Goal: Information Seeking & Learning: Learn about a topic

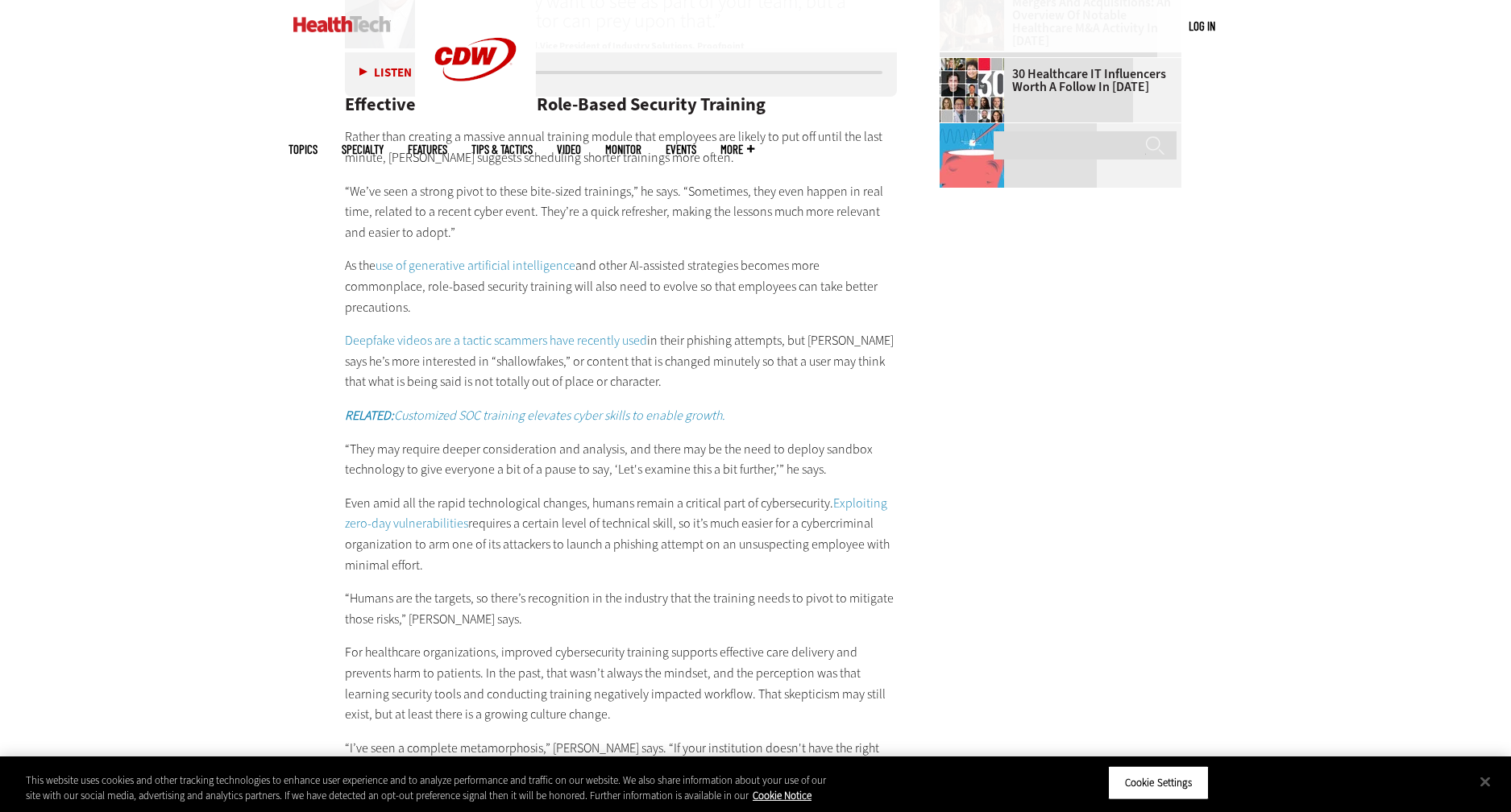
scroll to position [2497, 0]
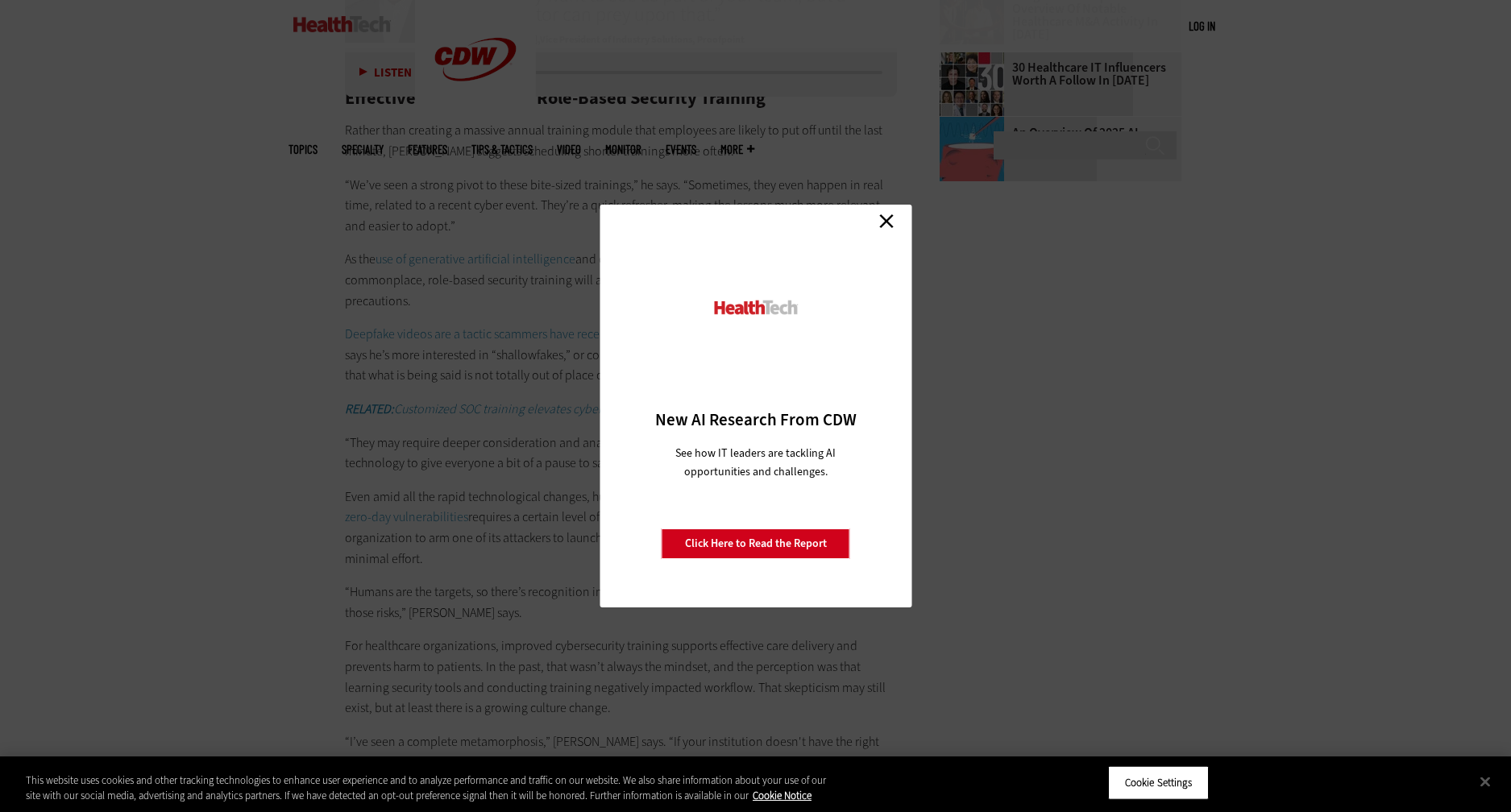
drag, startPoint x: 885, startPoint y: 214, endPoint x: 867, endPoint y: 206, distance: 19.7
click at [885, 214] on link "Close" at bounding box center [886, 221] width 24 height 24
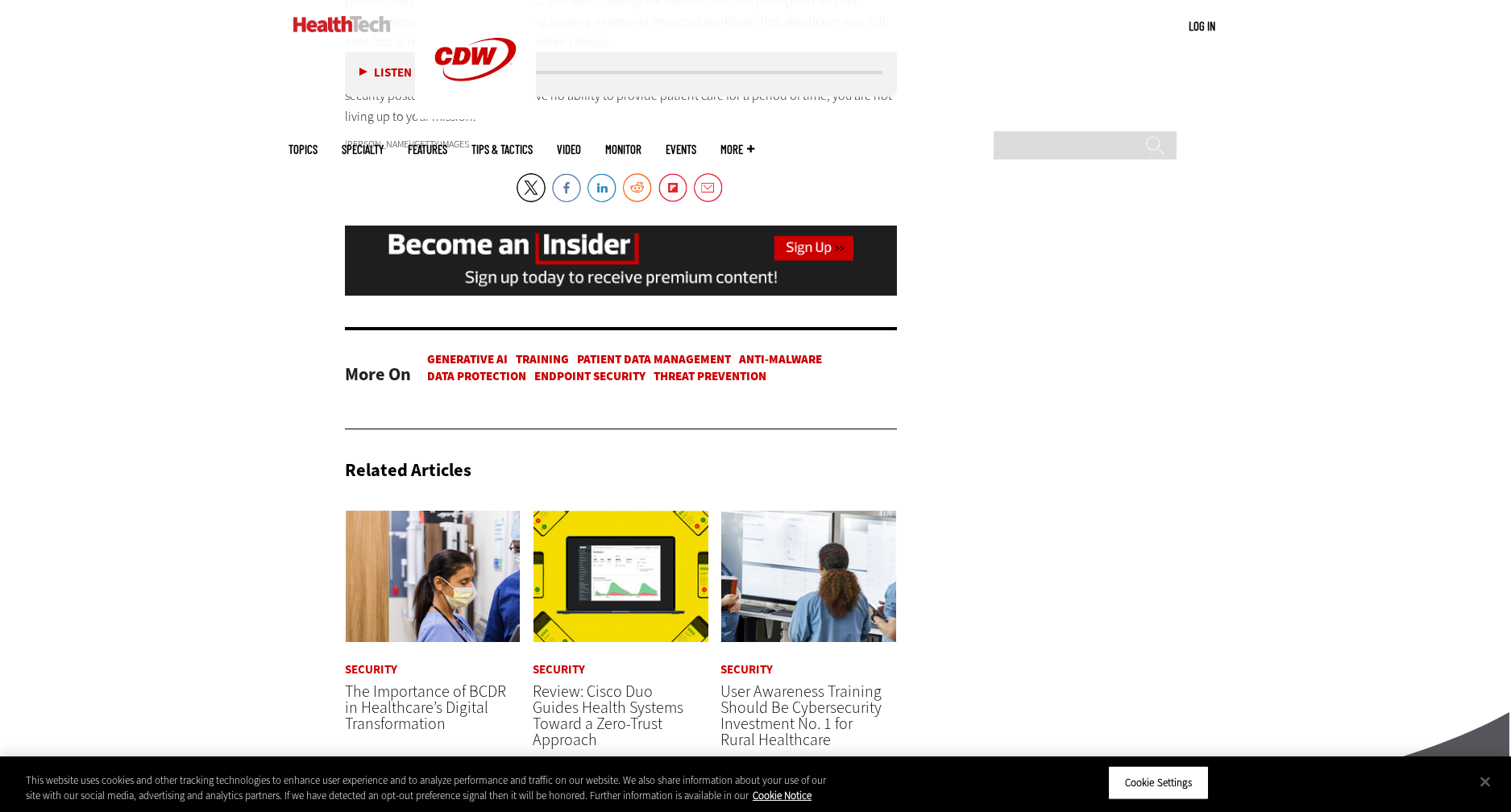
scroll to position [3382, 0]
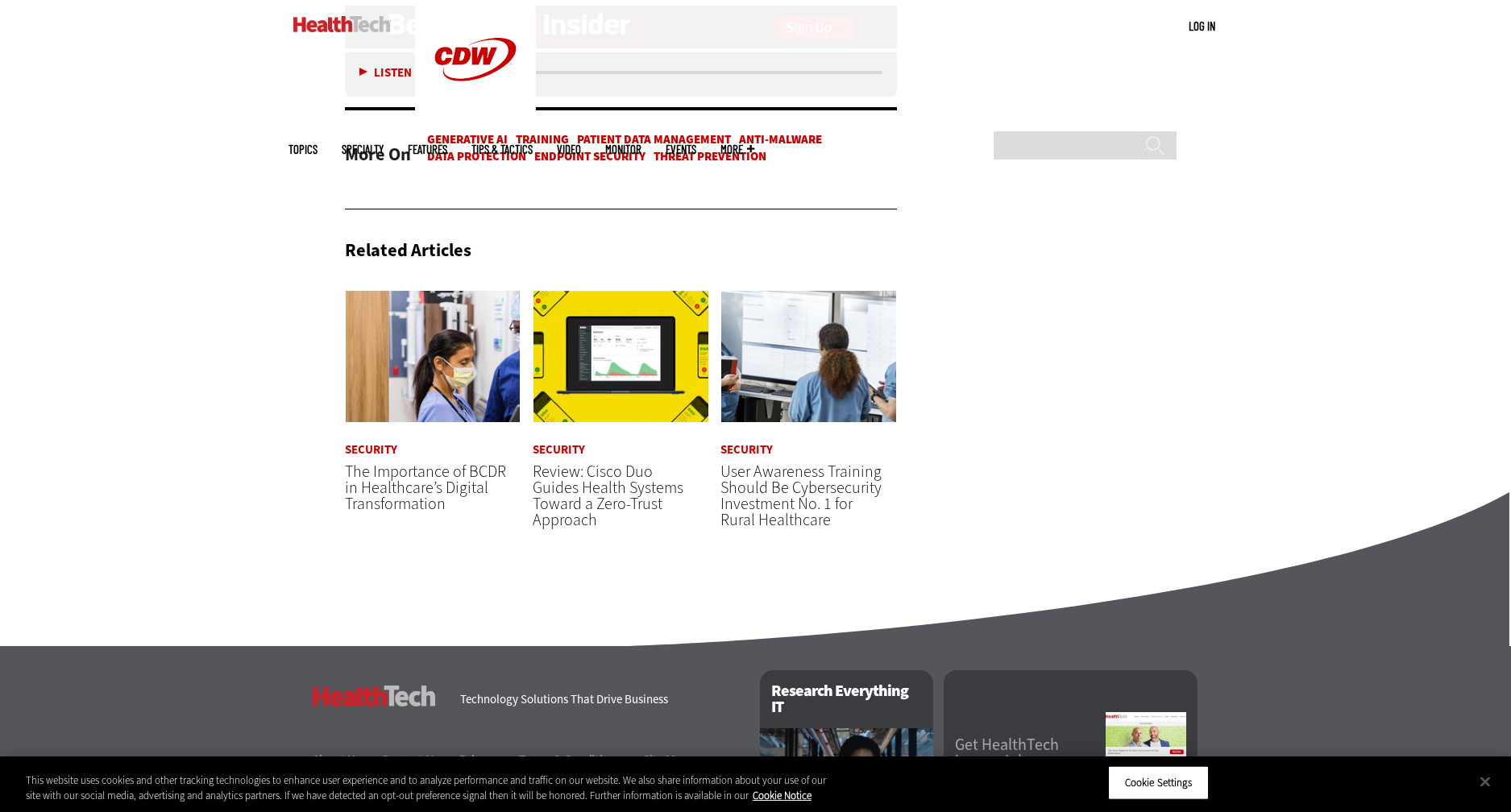
click at [644, 503] on span "Review: Cisco Duo Guides Health Systems Toward a Zero-Trust Approach" at bounding box center [608, 495] width 150 height 70
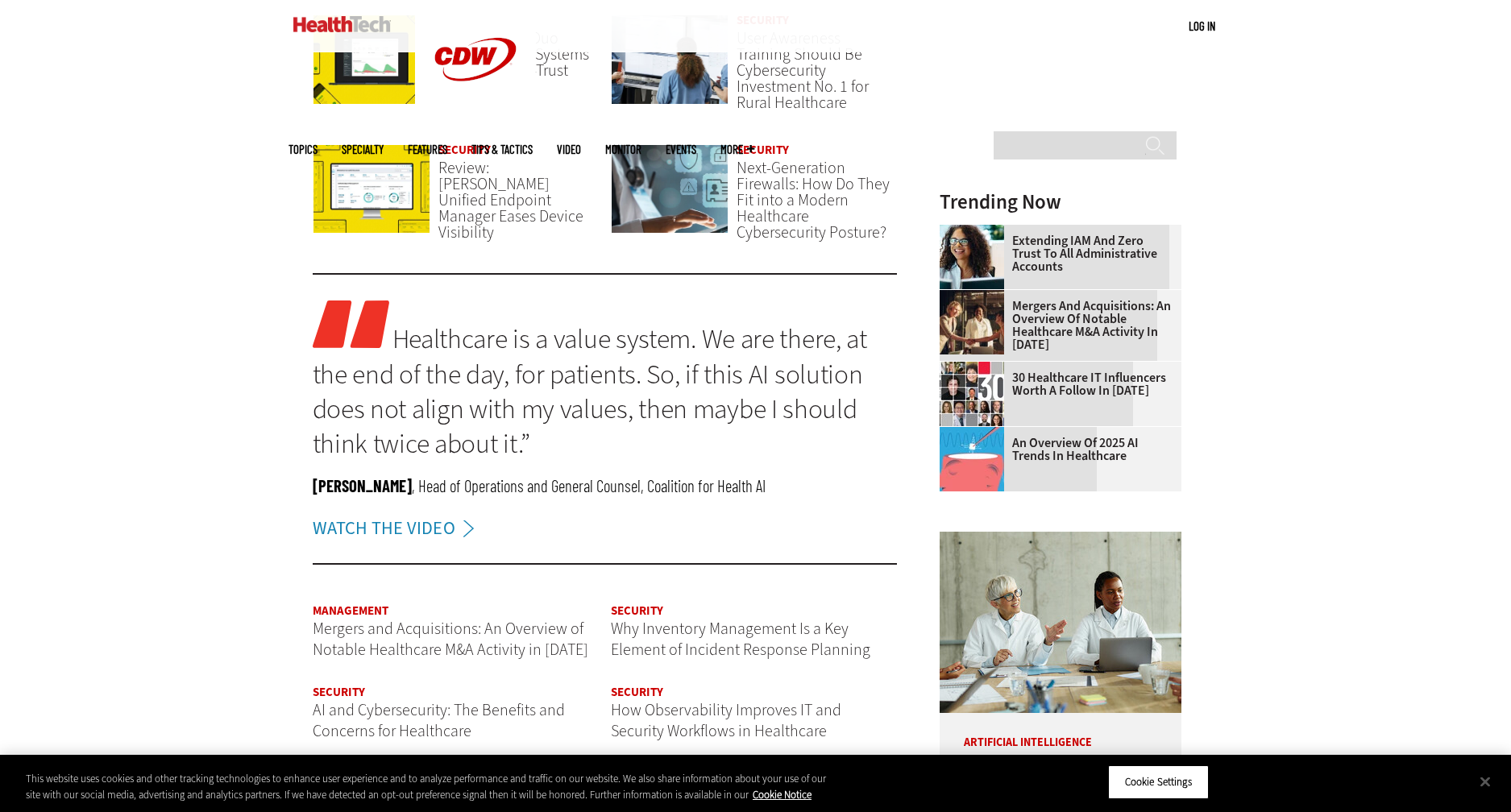
scroll to position [1530, 0]
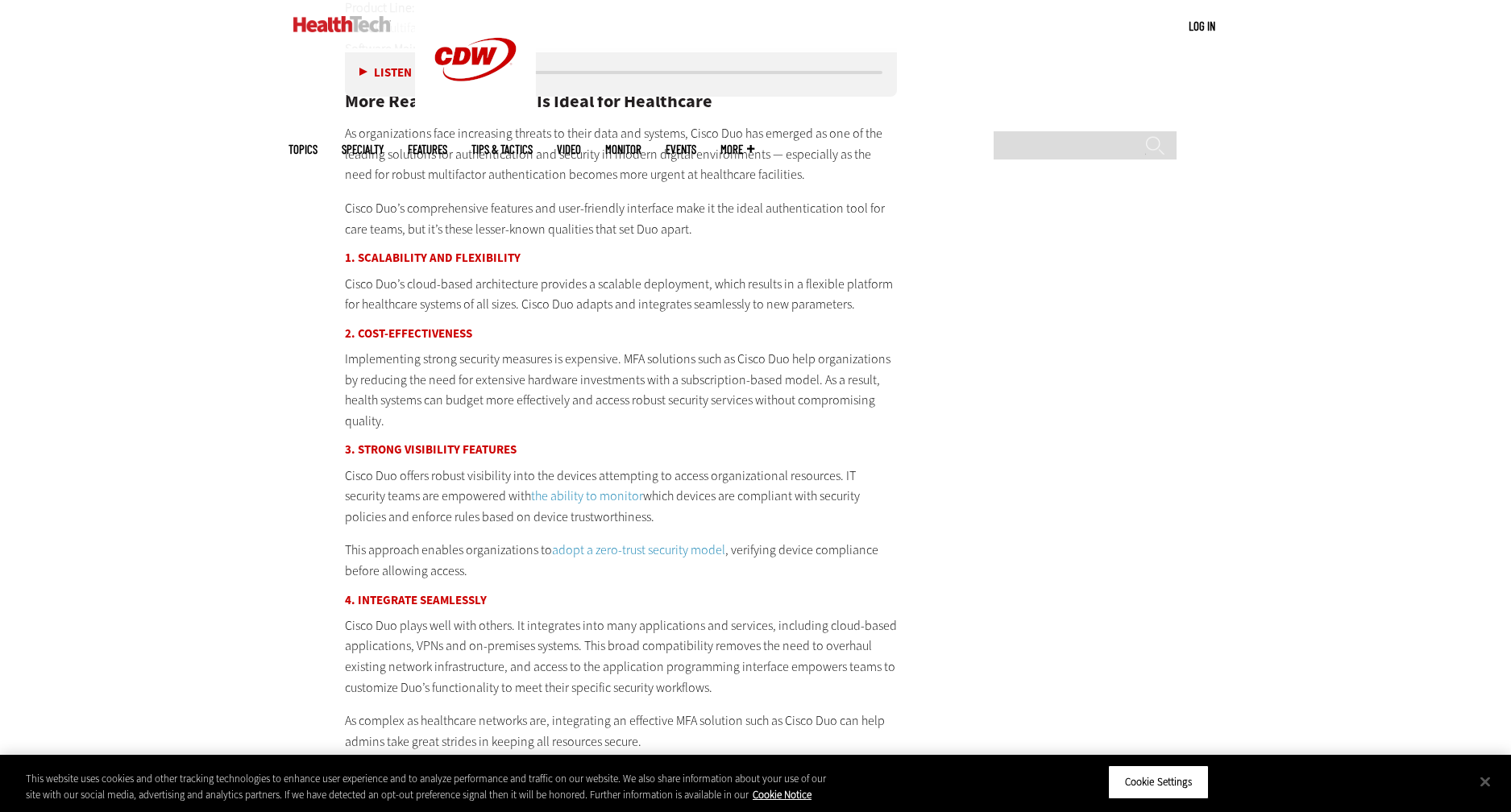
scroll to position [3141, 0]
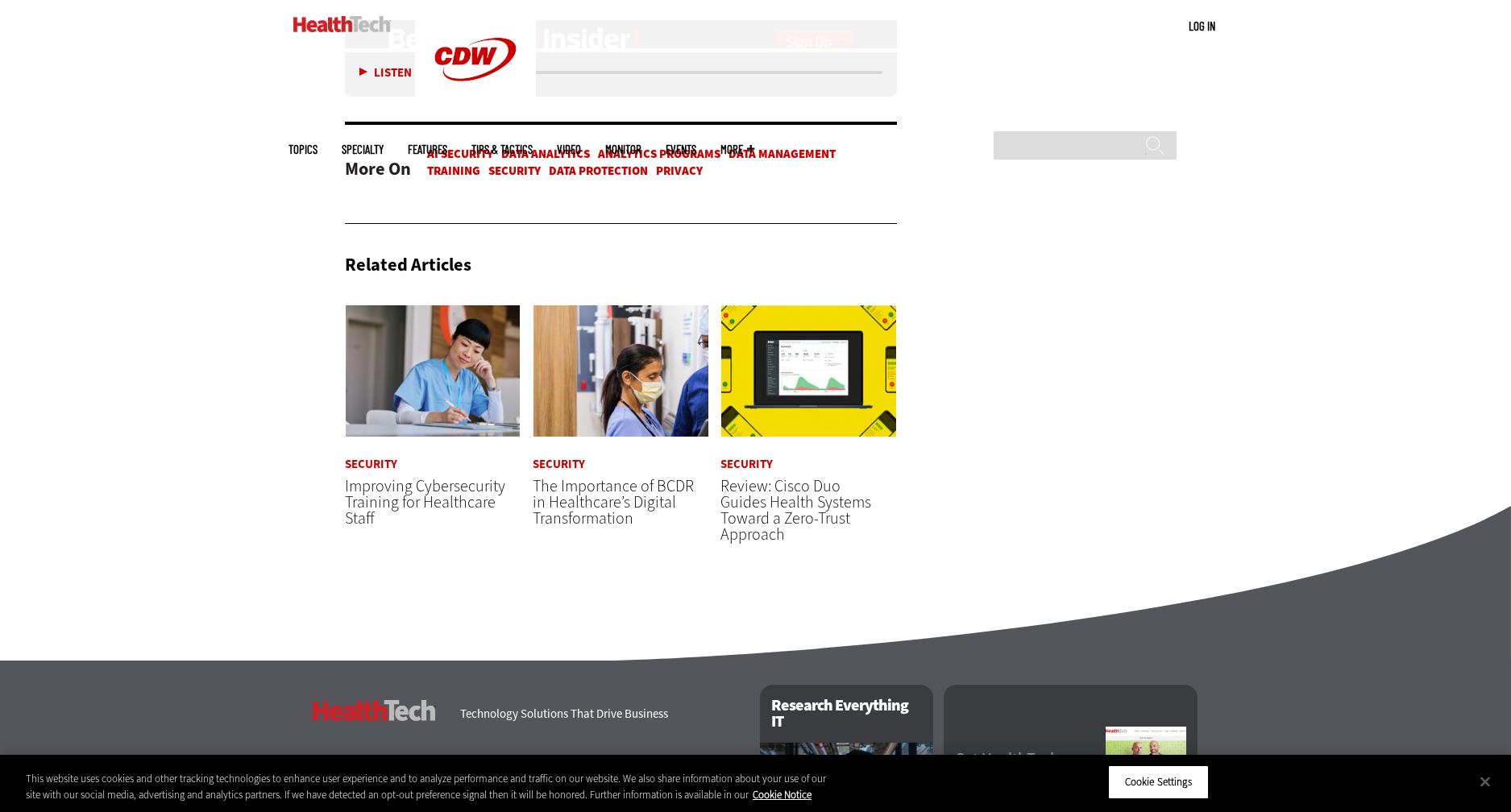
scroll to position [2577, 0]
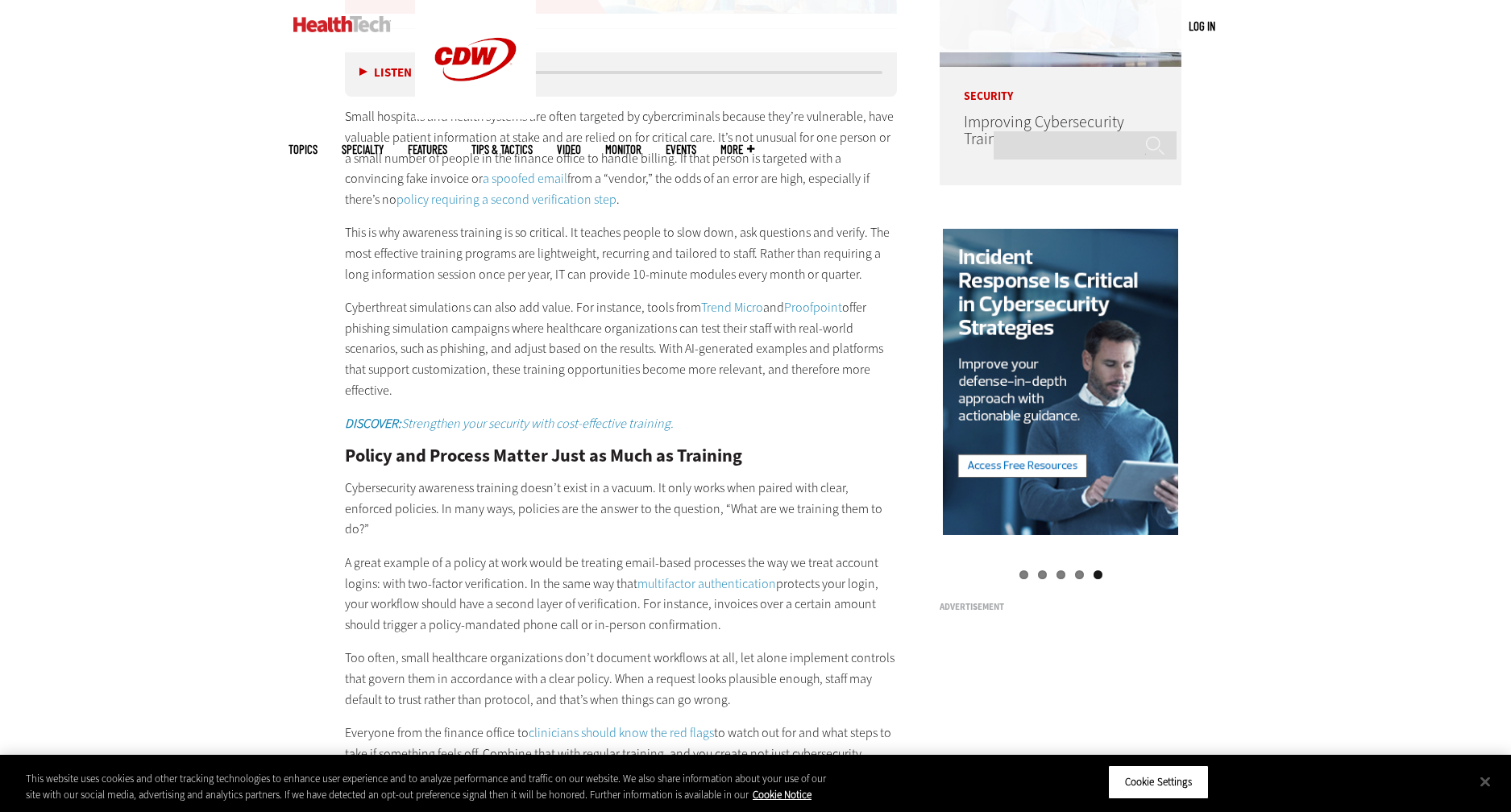
scroll to position [1530, 0]
